Goal: Navigation & Orientation: Find specific page/section

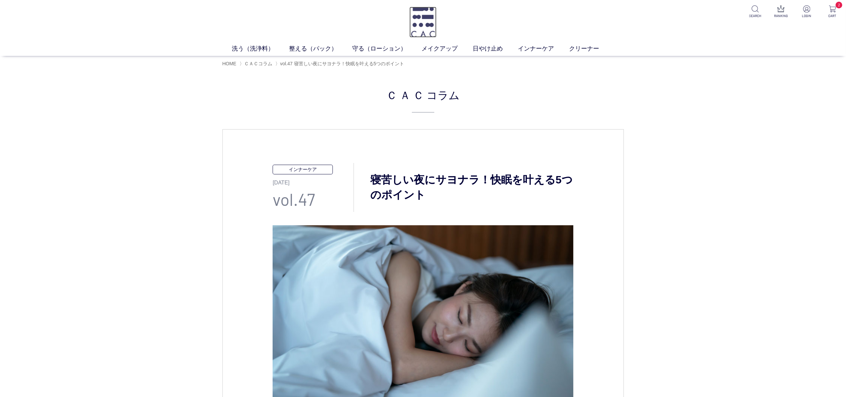
click at [435, 21] on img at bounding box center [422, 22] width 27 height 31
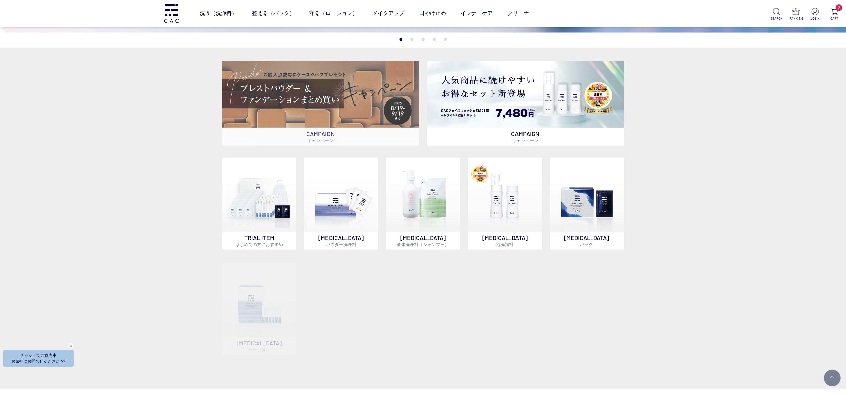
scroll to position [267, 0]
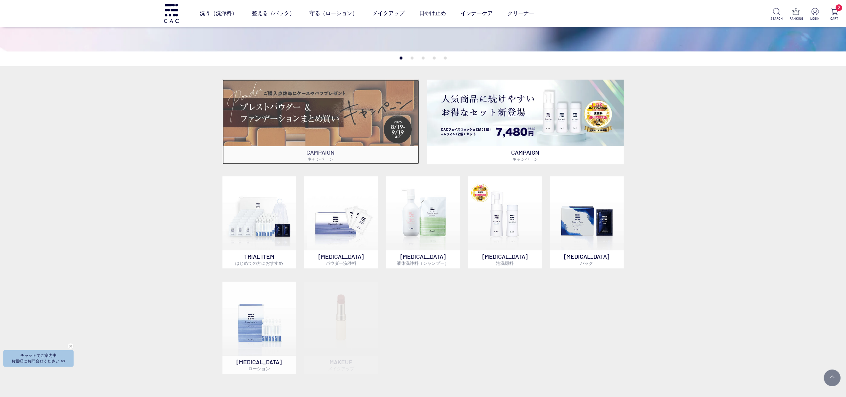
click at [277, 140] on img at bounding box center [320, 113] width 197 height 67
